Goal: Information Seeking & Learning: Understand process/instructions

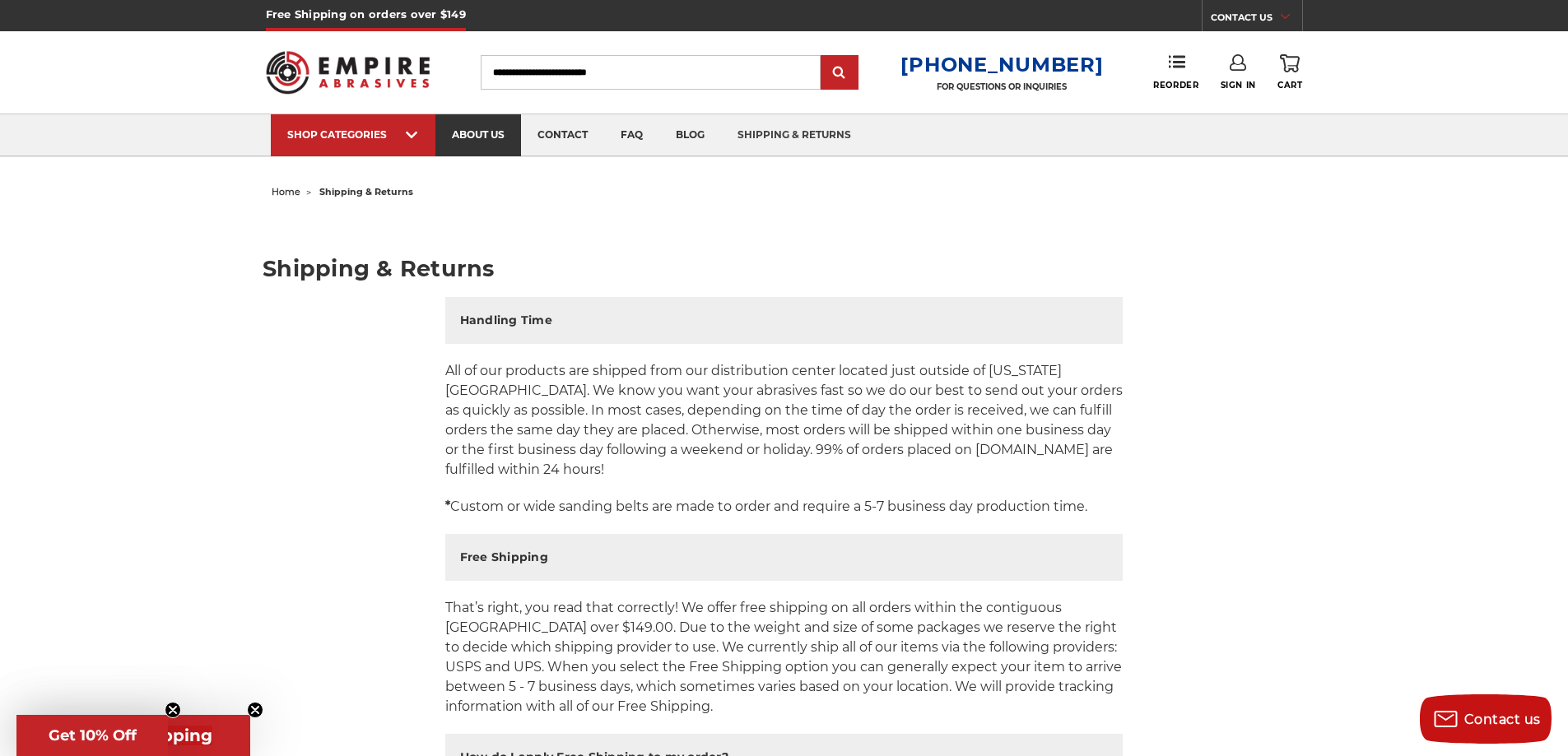
click at [487, 135] on link "about us" at bounding box center [478, 135] width 85 height 42
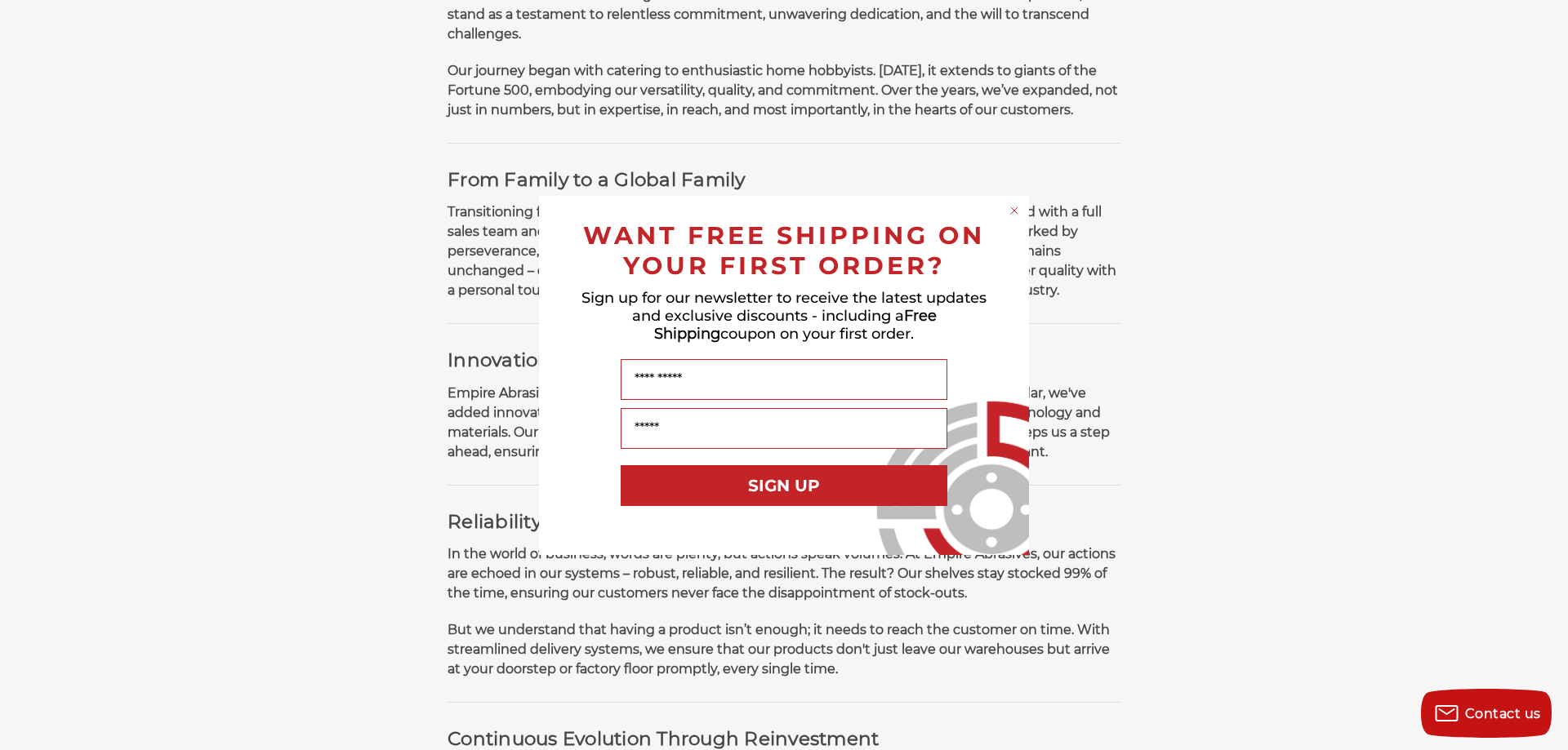
click at [1015, 212] on icon "Close dialog" at bounding box center [1013, 210] width 6 height 6
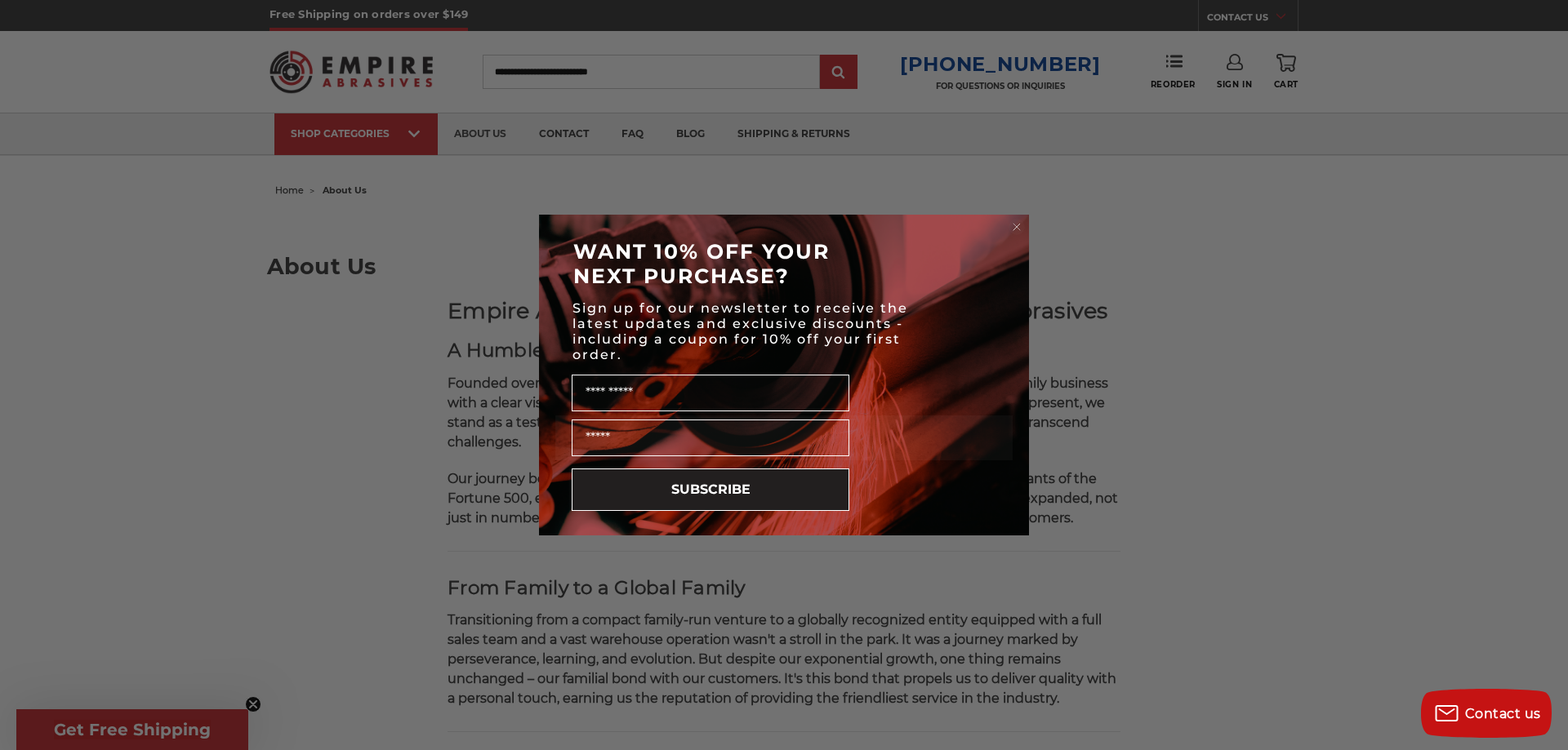
click at [1016, 220] on circle "Close dialog" at bounding box center [1016, 227] width 15 height 15
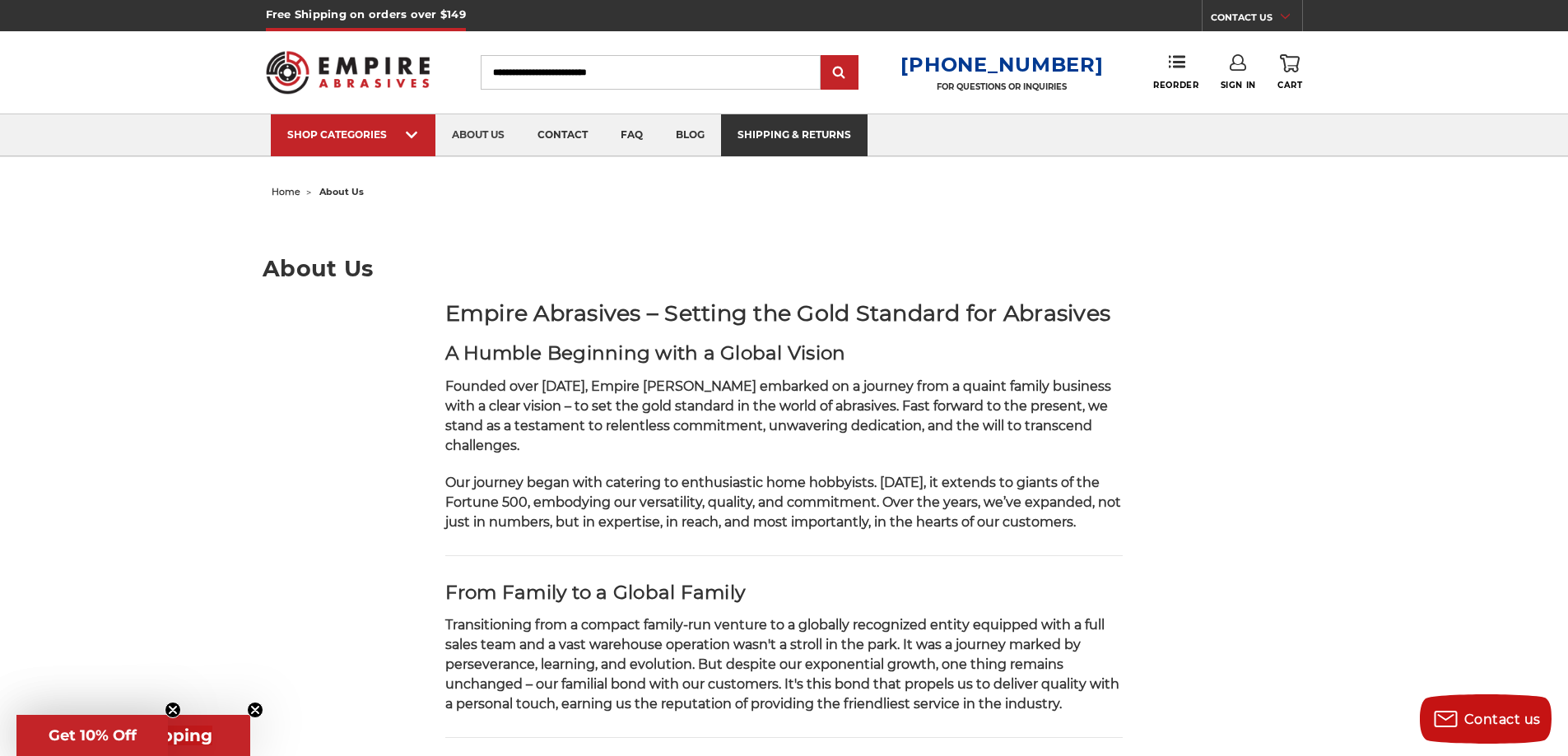
click at [787, 125] on link "shipping & returns" at bounding box center [794, 135] width 146 height 42
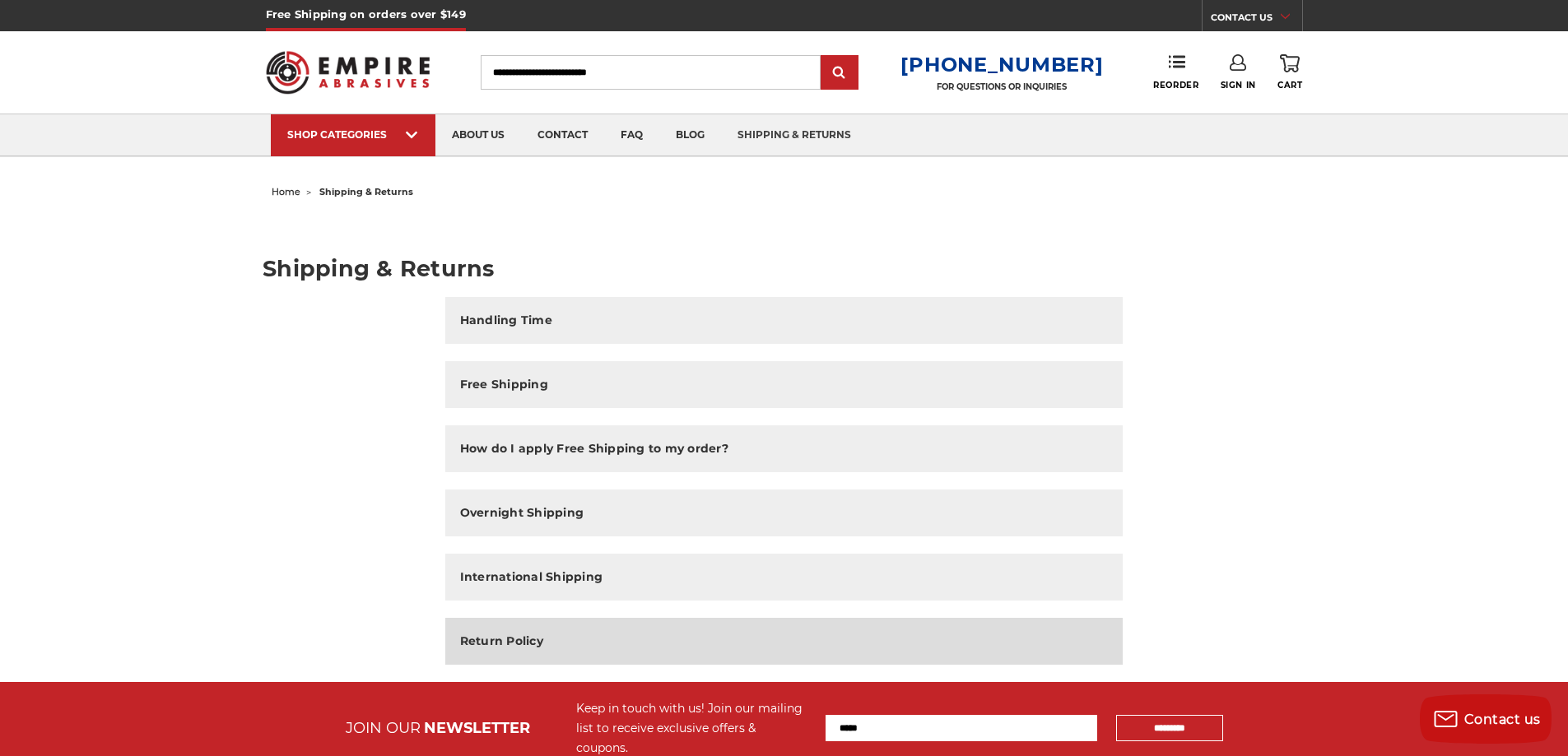
click at [544, 653] on button "Return Policy" at bounding box center [784, 642] width 678 height 47
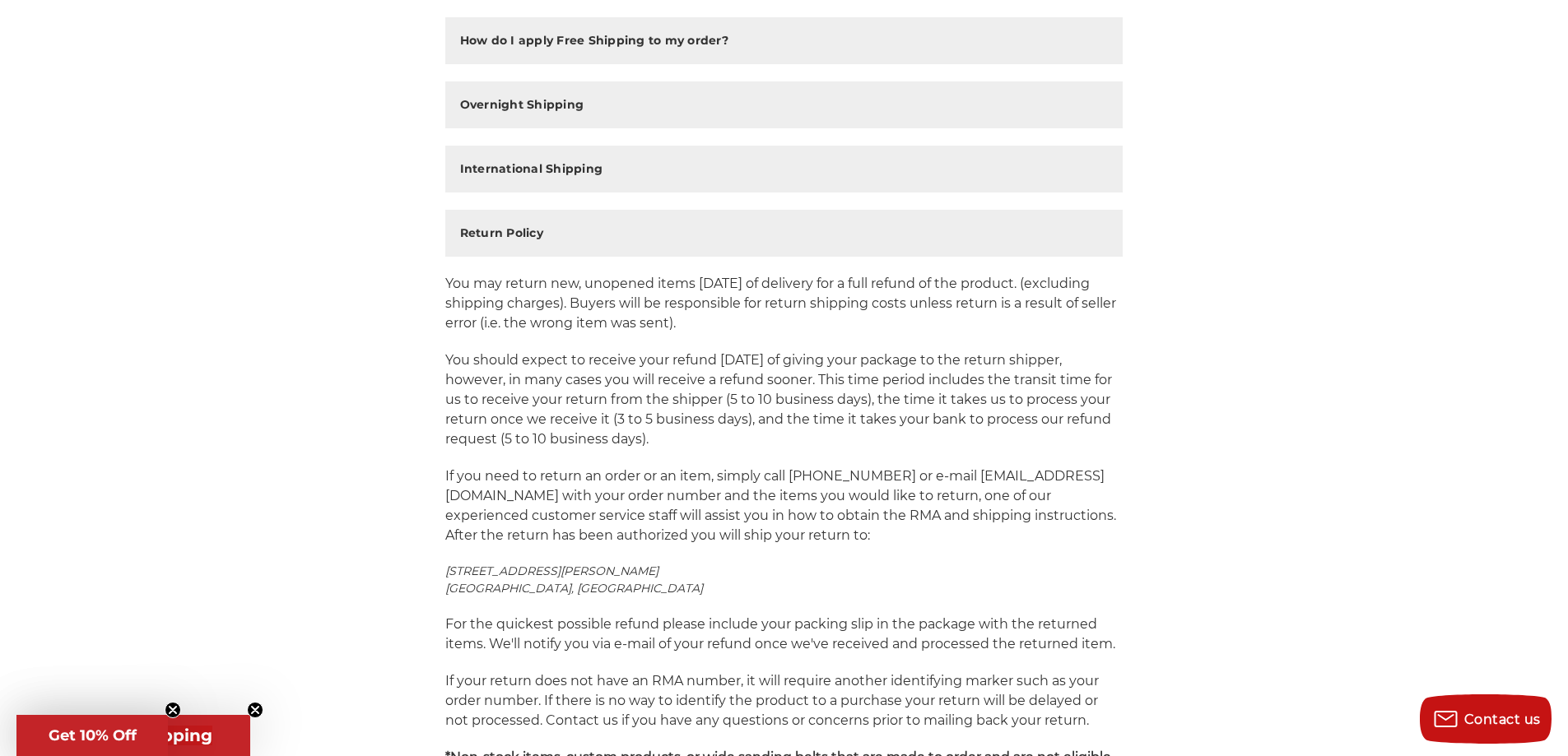
scroll to position [412, 0]
drag, startPoint x: 444, startPoint y: 471, endPoint x: 469, endPoint y: 473, distance: 25.1
click at [469, 473] on p "If you need to return an order or an item, simply call 800-816-3824 or e-mail s…" at bounding box center [784, 502] width 678 height 79
click at [936, 413] on p "You should expect to receive your refund within four weeks of giving your packa…" at bounding box center [784, 396] width 678 height 99
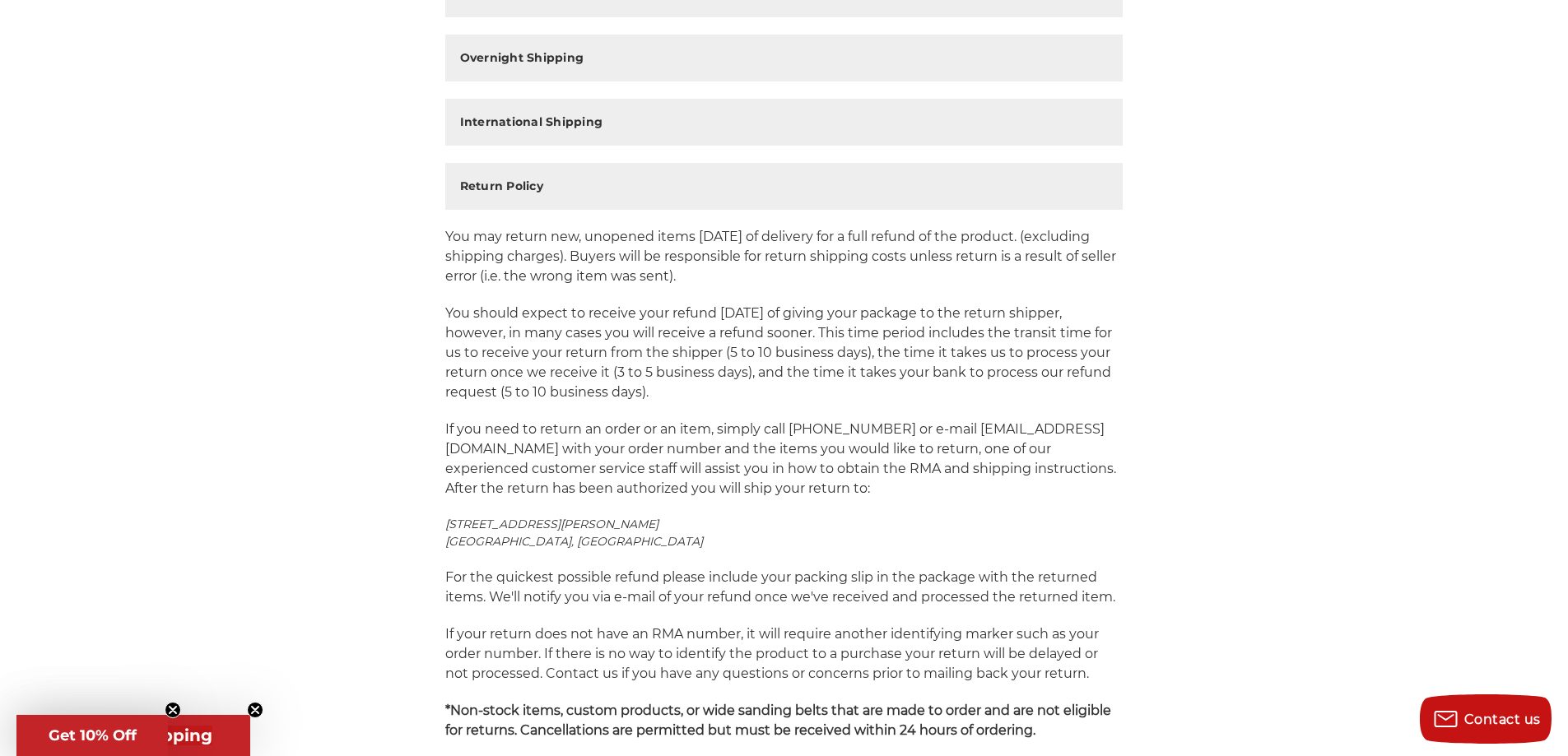
scroll to position [493, 0]
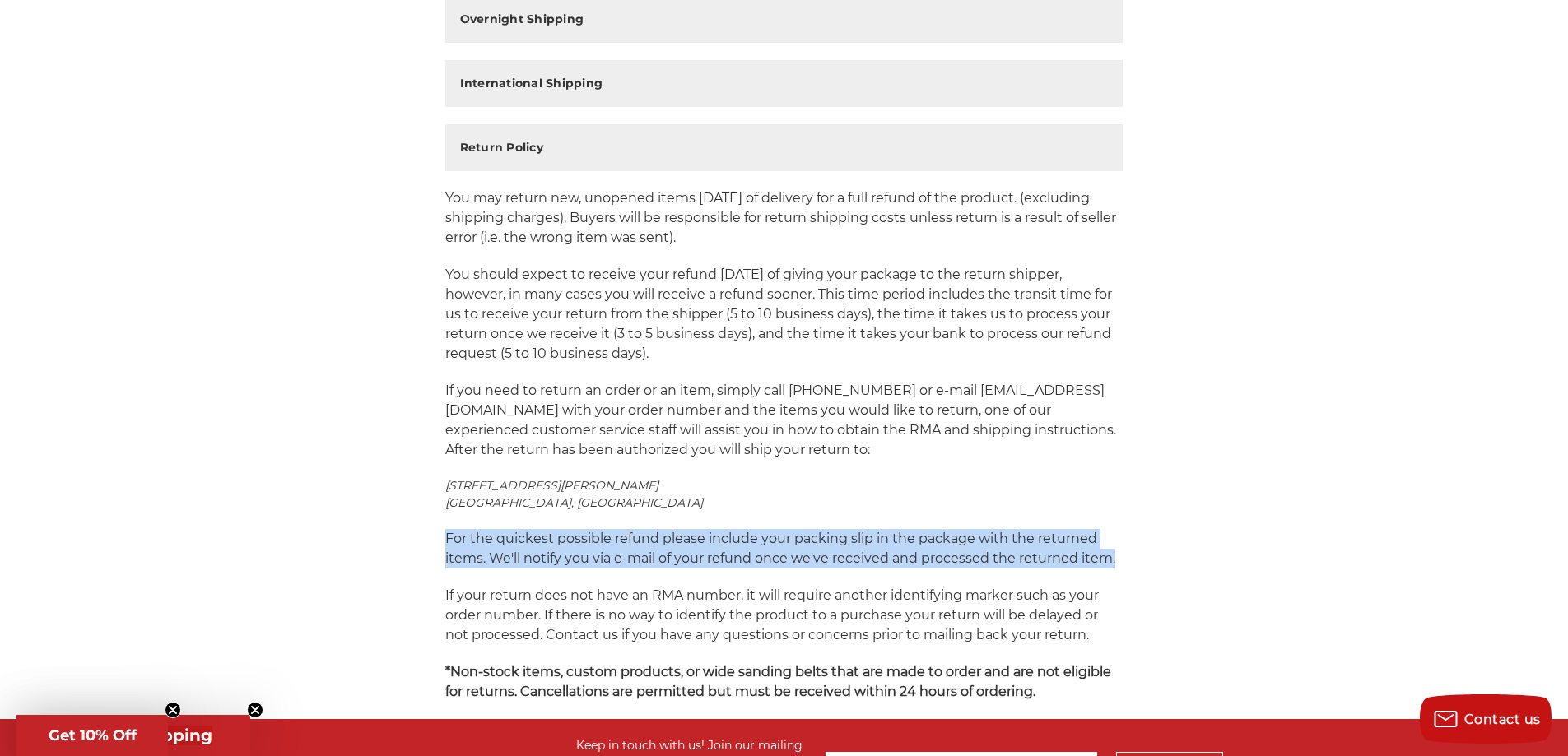
drag, startPoint x: 446, startPoint y: 536, endPoint x: 1164, endPoint y: 553, distance: 718.2
click at [1164, 553] on main "Shipping & Returns Handling Time All of our products are shipped from our distr…" at bounding box center [784, 214] width 1043 height 1009
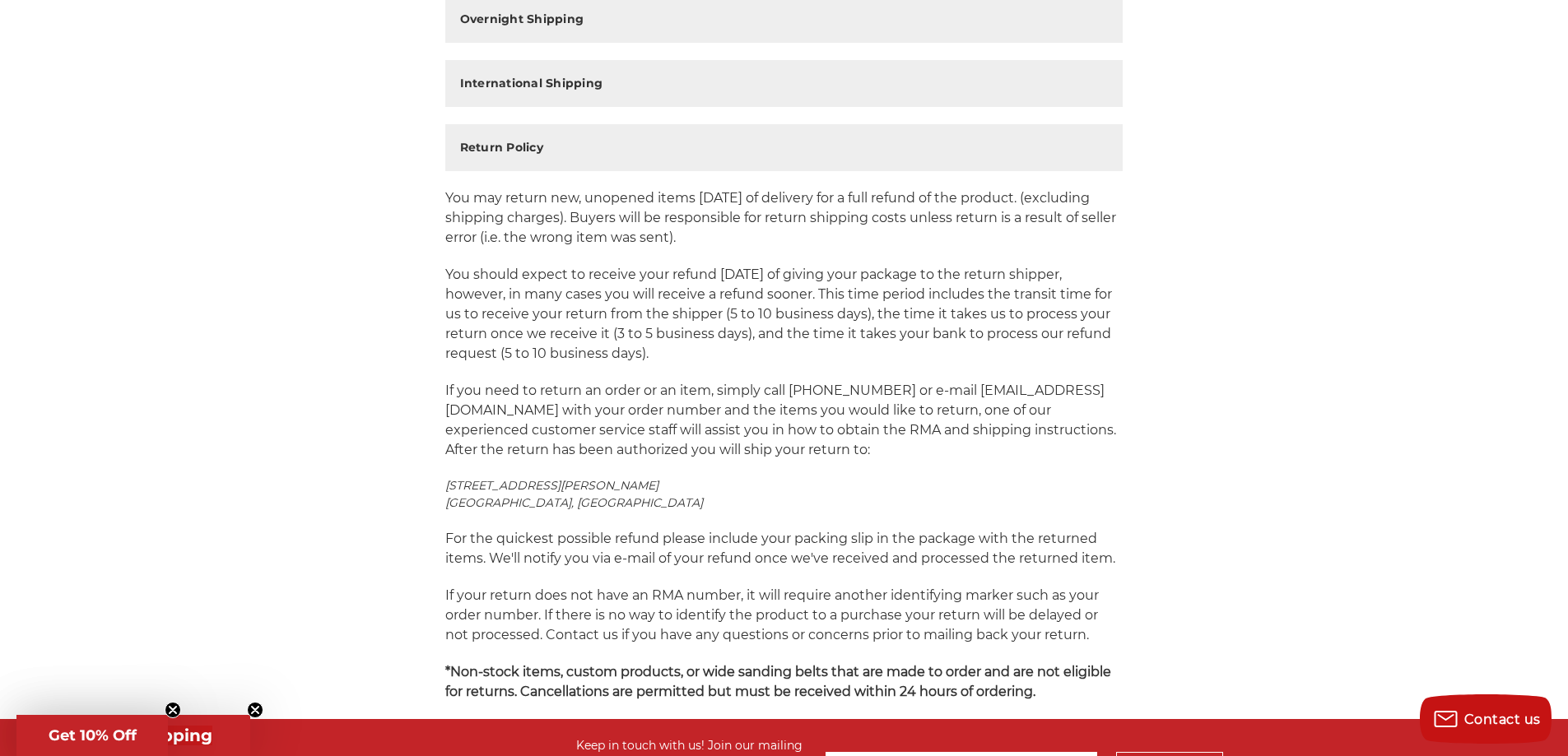
click at [587, 406] on p "If you need to return an order or an item, simply call 800-816-3824 or e-mail s…" at bounding box center [784, 420] width 678 height 79
drag, startPoint x: 445, startPoint y: 387, endPoint x: 946, endPoint y: 390, distance: 501.0
click at [946, 390] on p "If you need to return an order or an item, simply call 800-816-3824 or e-mail s…" at bounding box center [784, 420] width 678 height 79
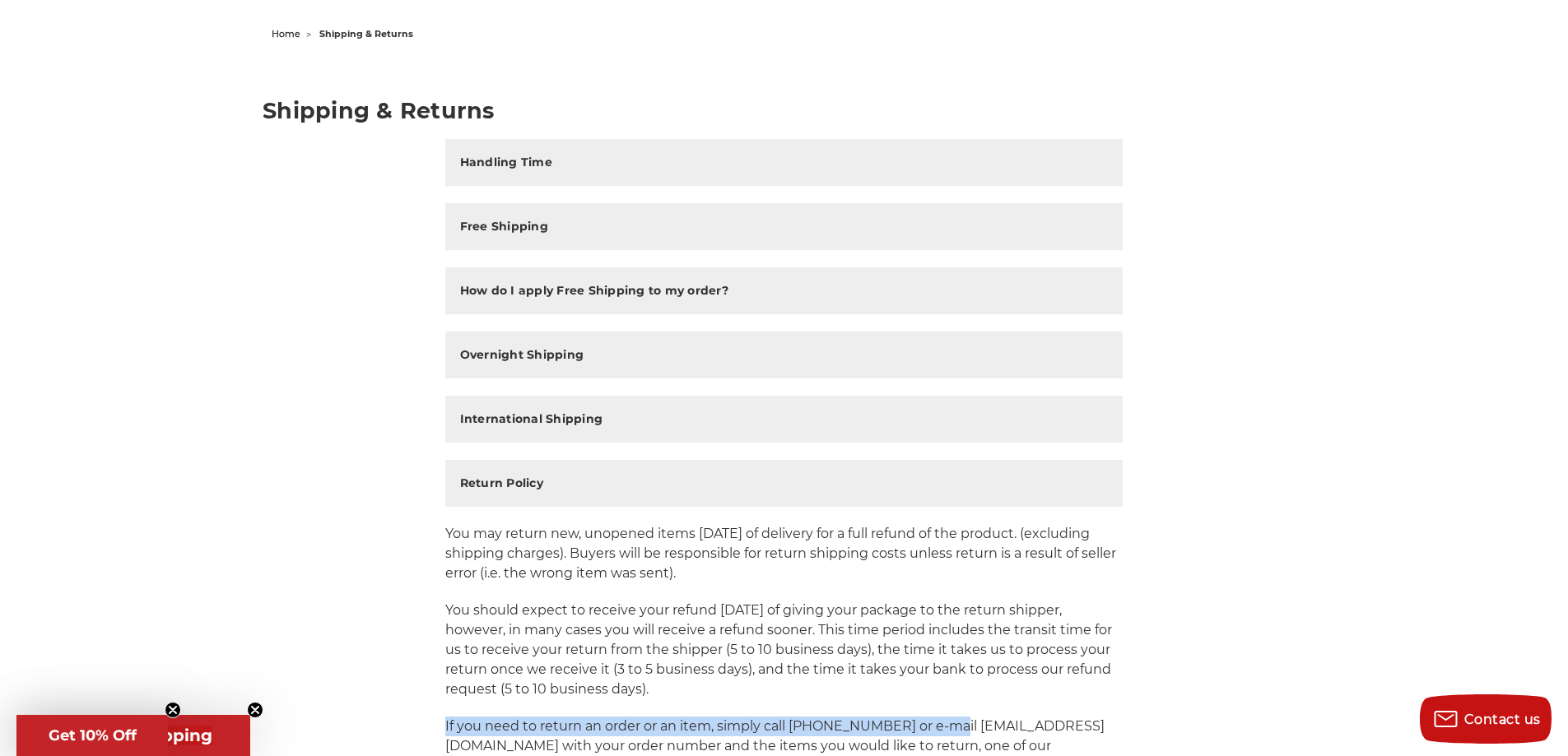
scroll to position [164, 0]
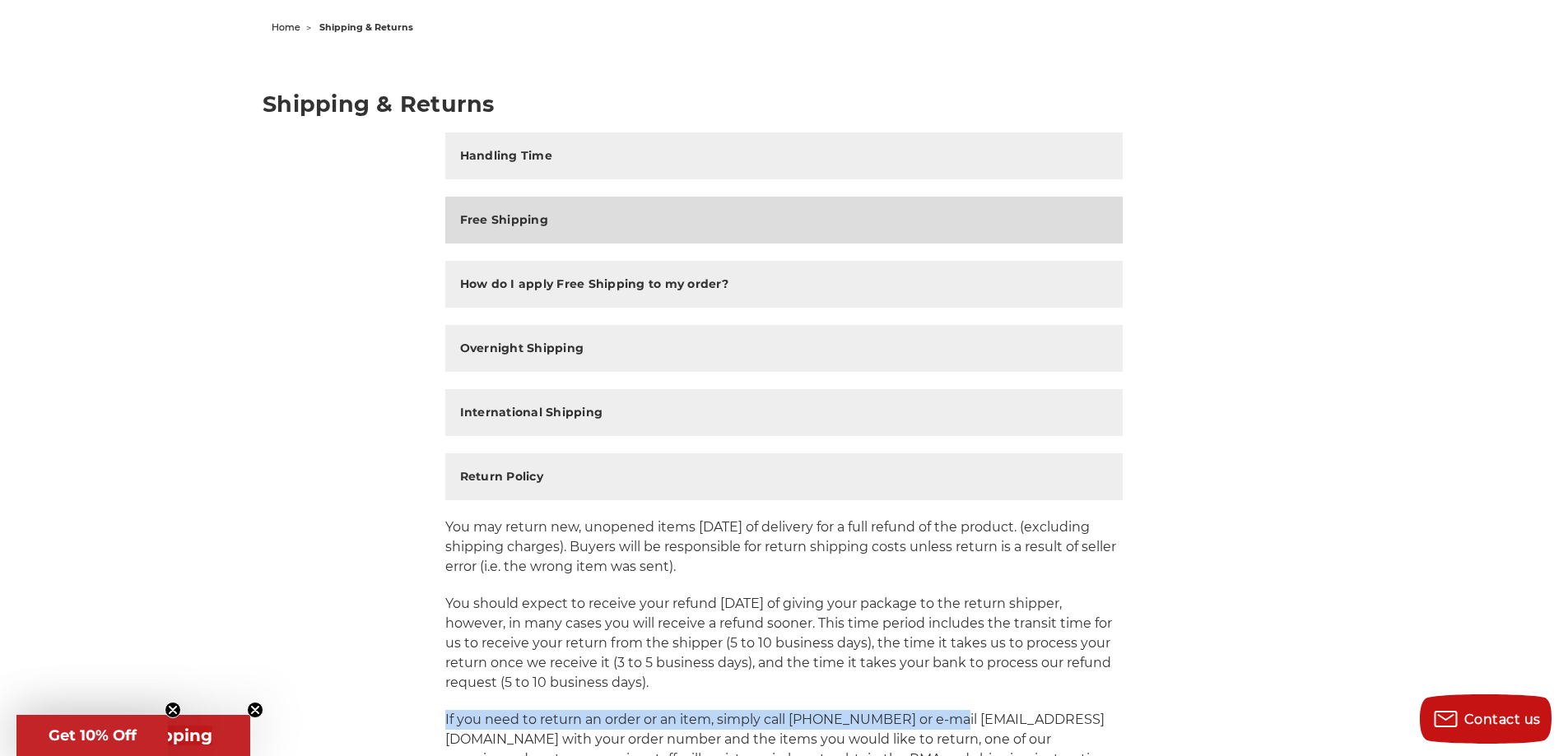
click at [526, 224] on h2 "Free Shipping" at bounding box center [504, 220] width 88 height 17
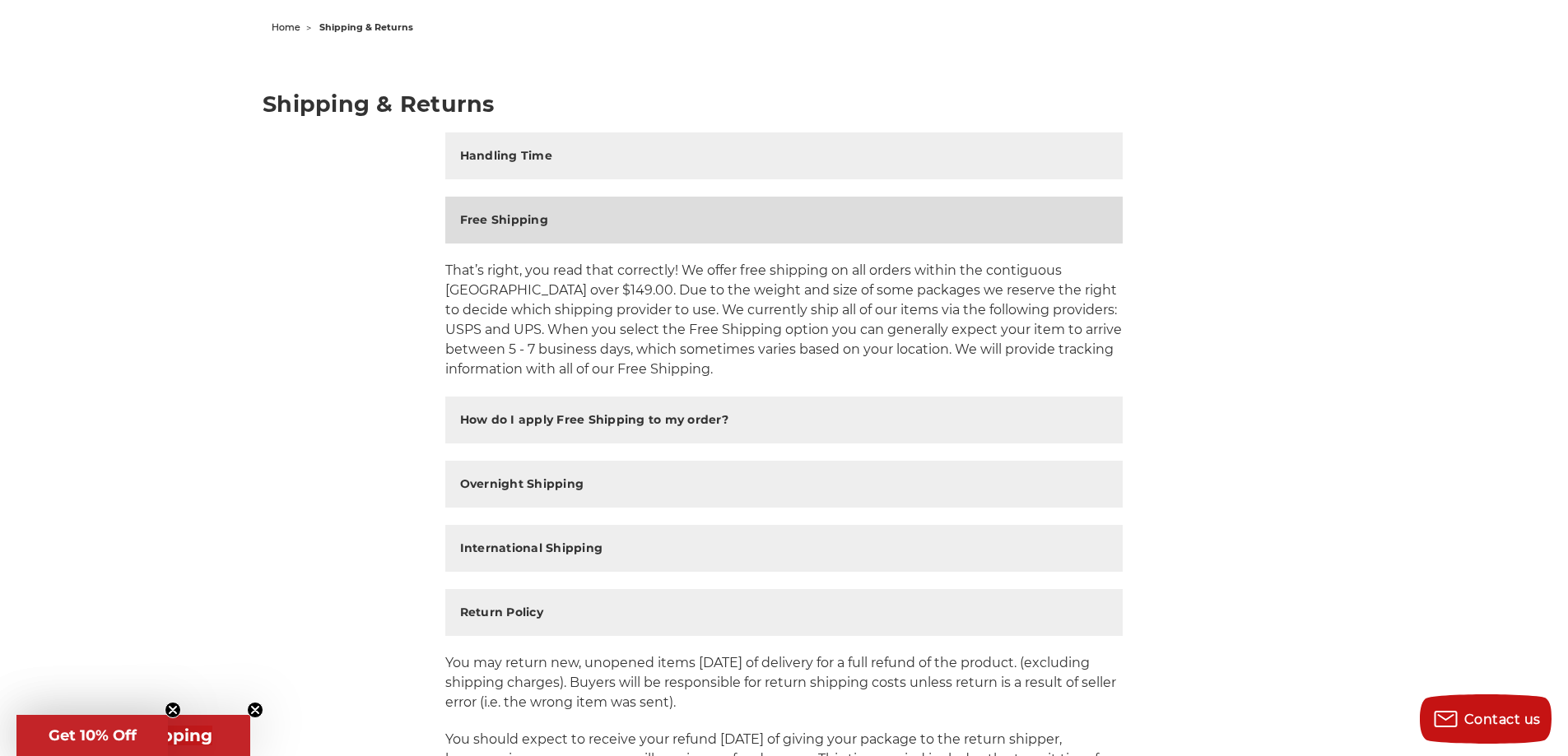
click at [526, 224] on h2 "Free Shipping" at bounding box center [504, 220] width 88 height 17
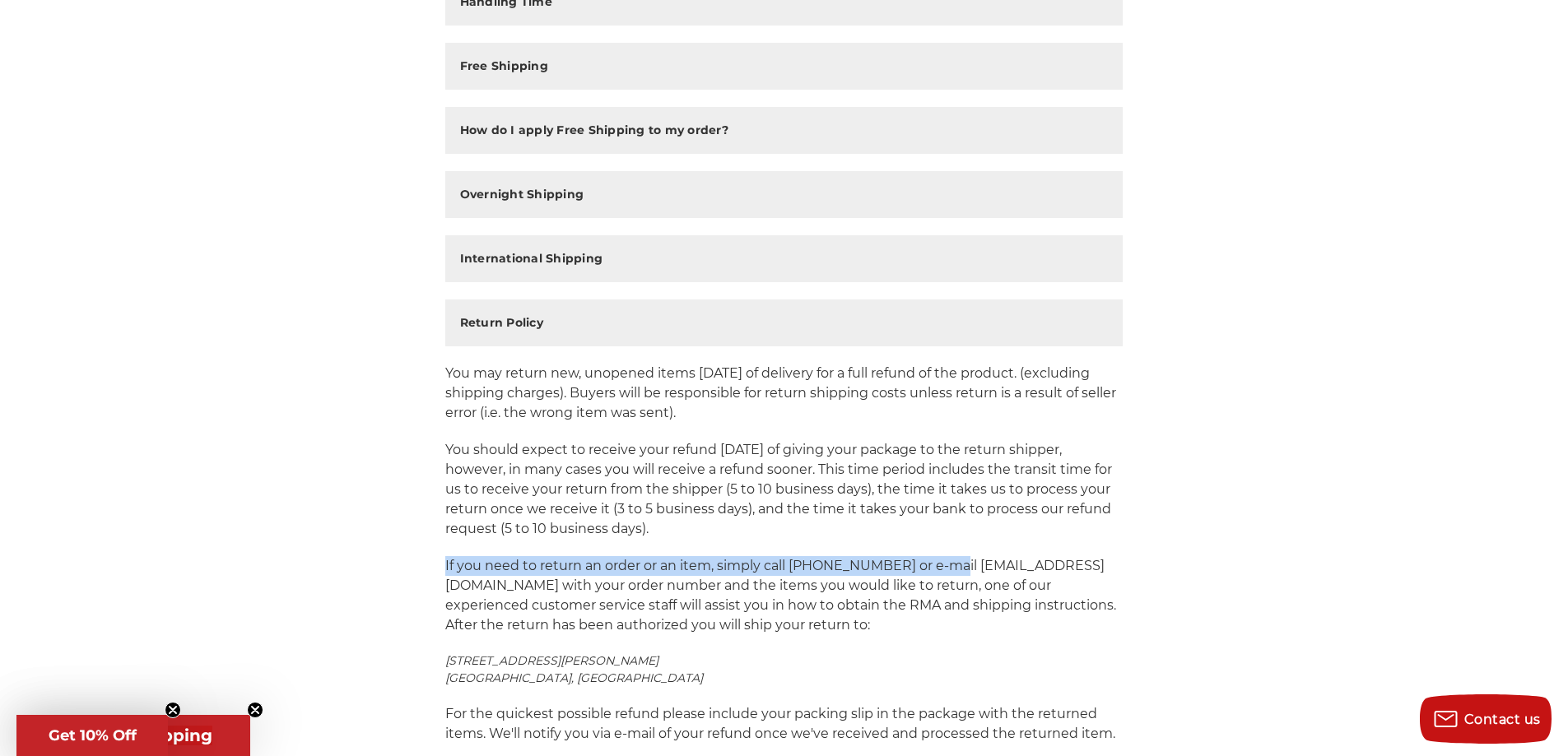
scroll to position [329, 0]
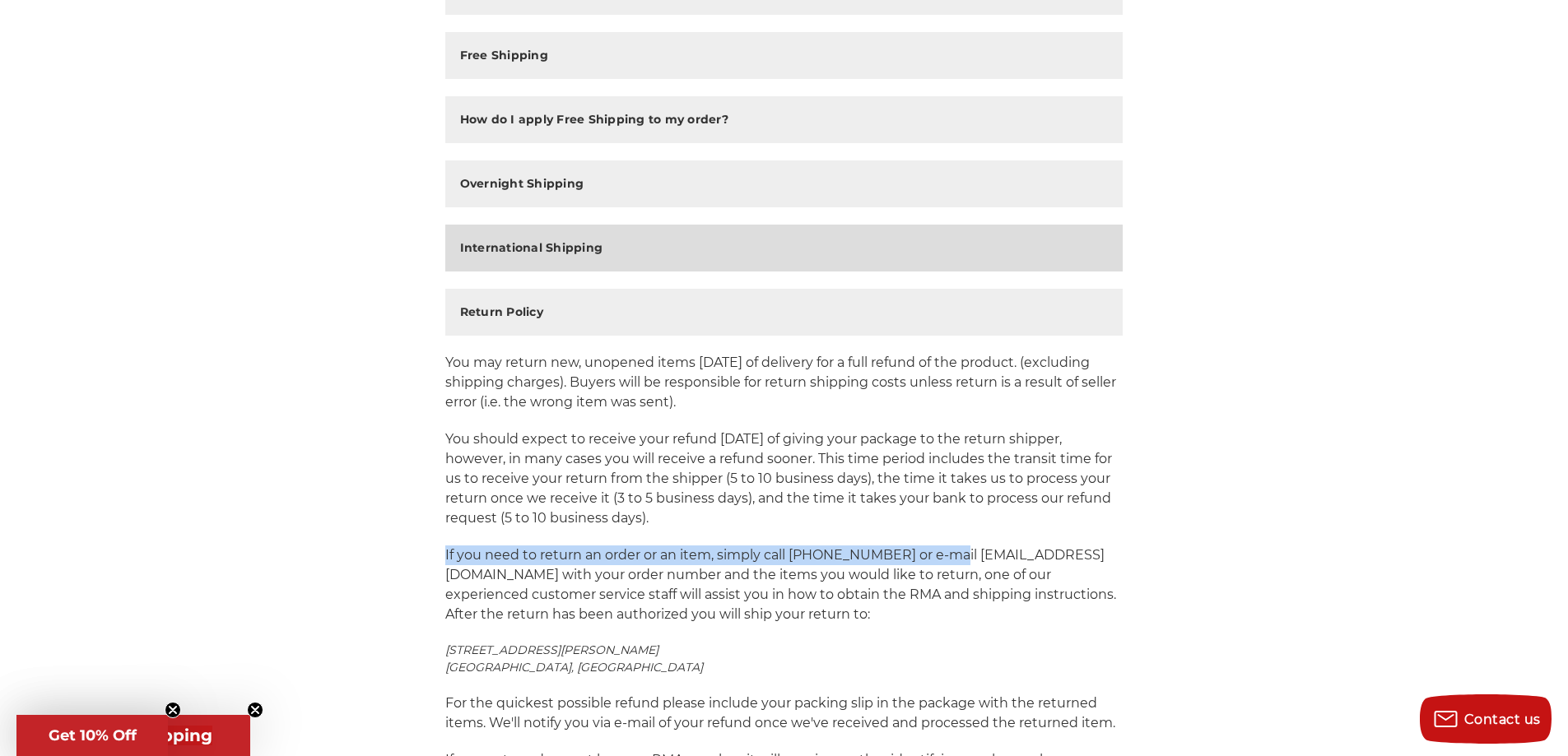
click at [562, 253] on h2 "International Shipping" at bounding box center [532, 248] width 144 height 17
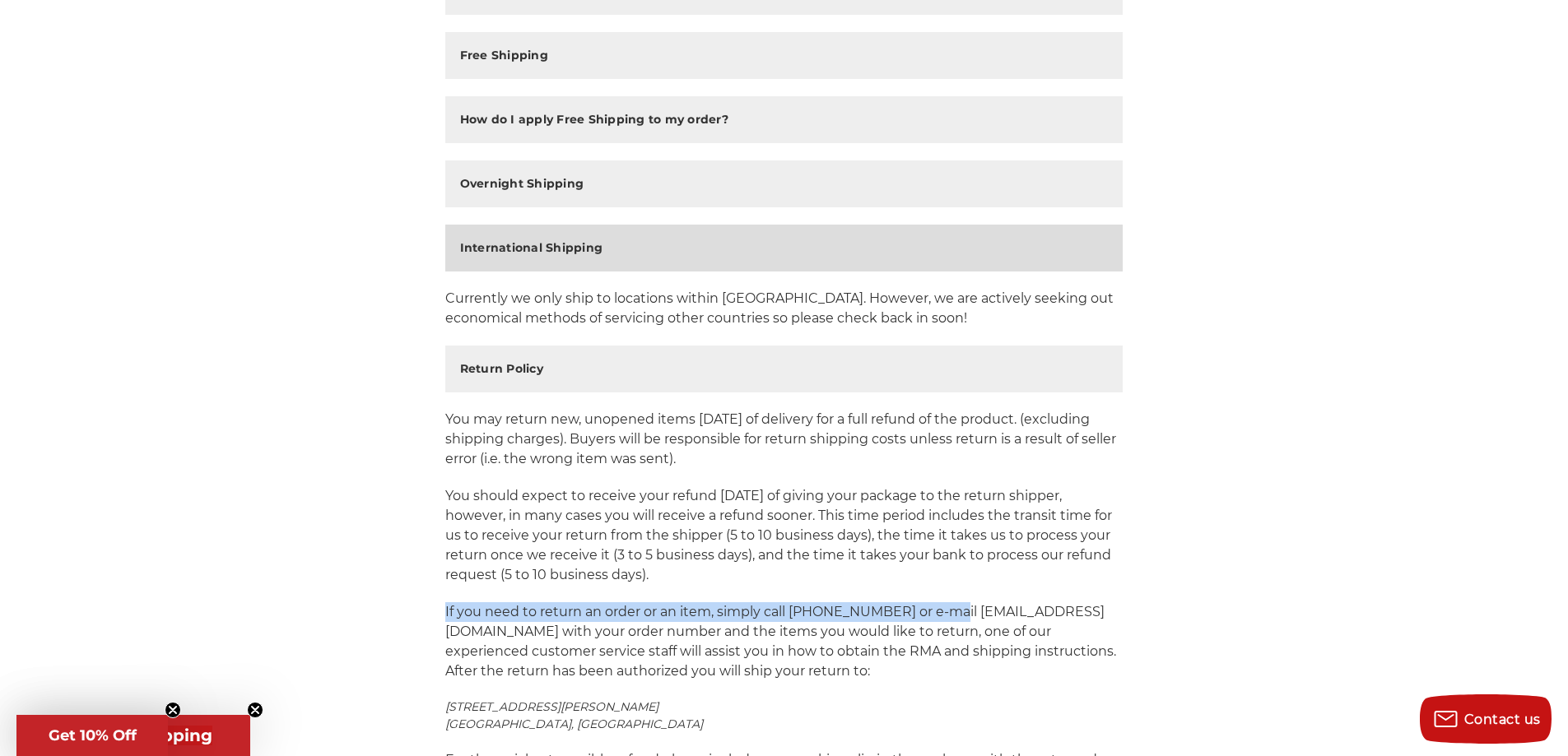
click at [562, 253] on h2 "International Shipping" at bounding box center [532, 248] width 144 height 17
